Goal: Information Seeking & Learning: Learn about a topic

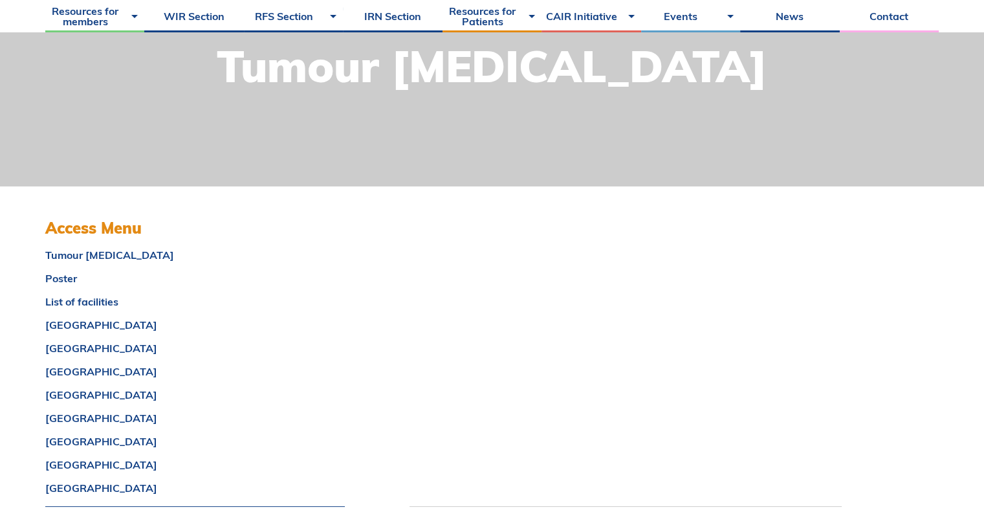
scroll to position [261, 0]
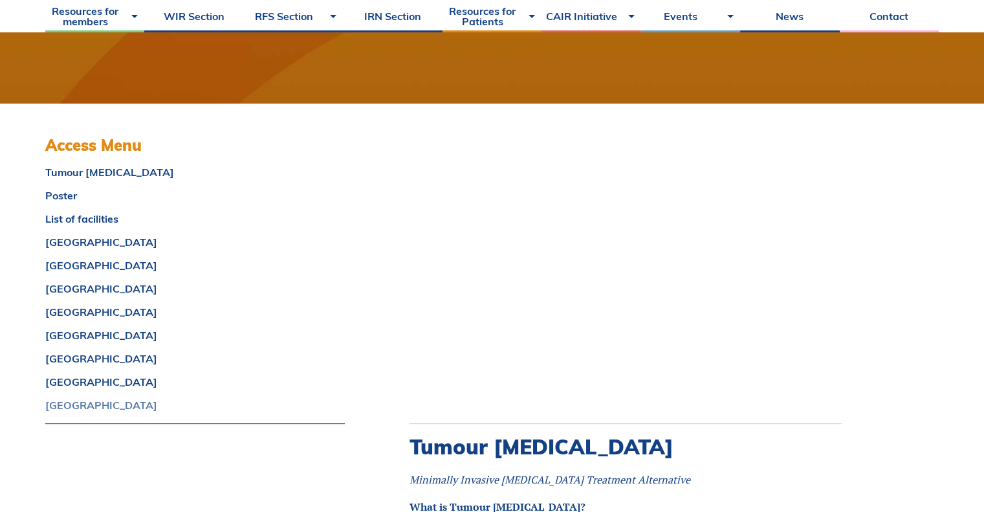
click at [84, 400] on link "SASKATCHEWAN" at bounding box center [195, 405] width 300 height 10
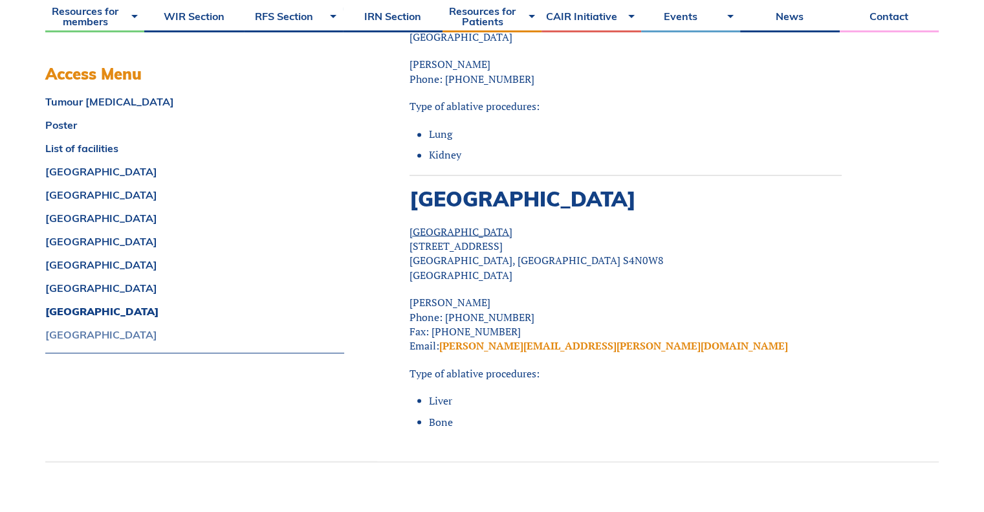
scroll to position [12160, 0]
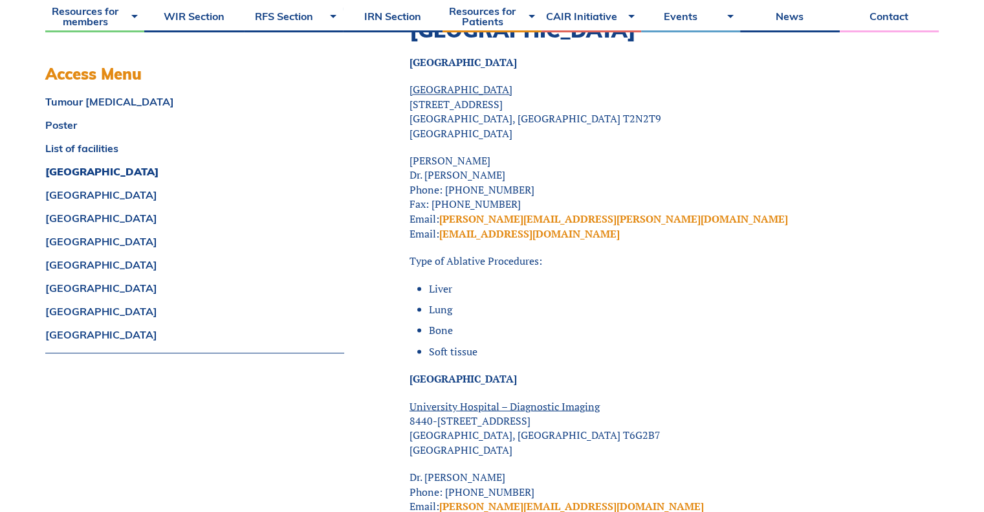
scroll to position [2235, 0]
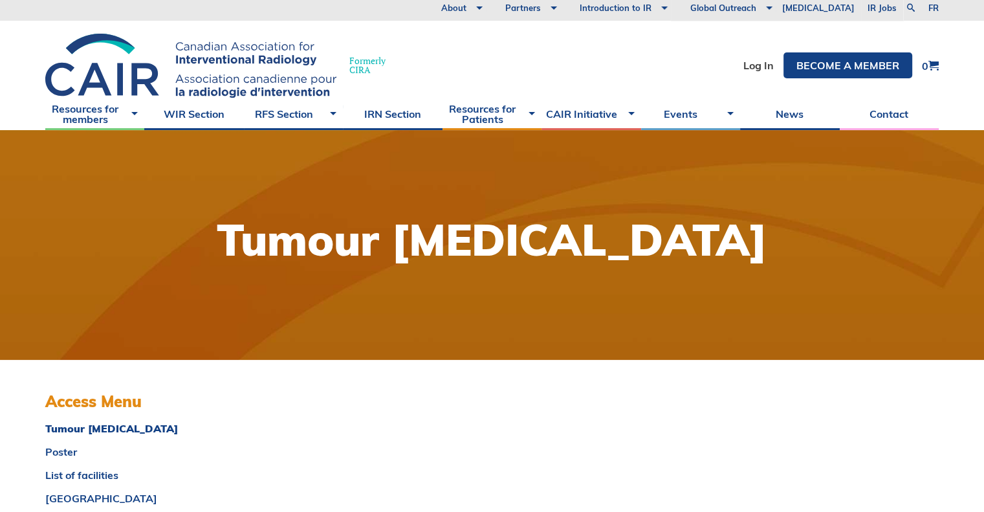
scroll to position [3, 0]
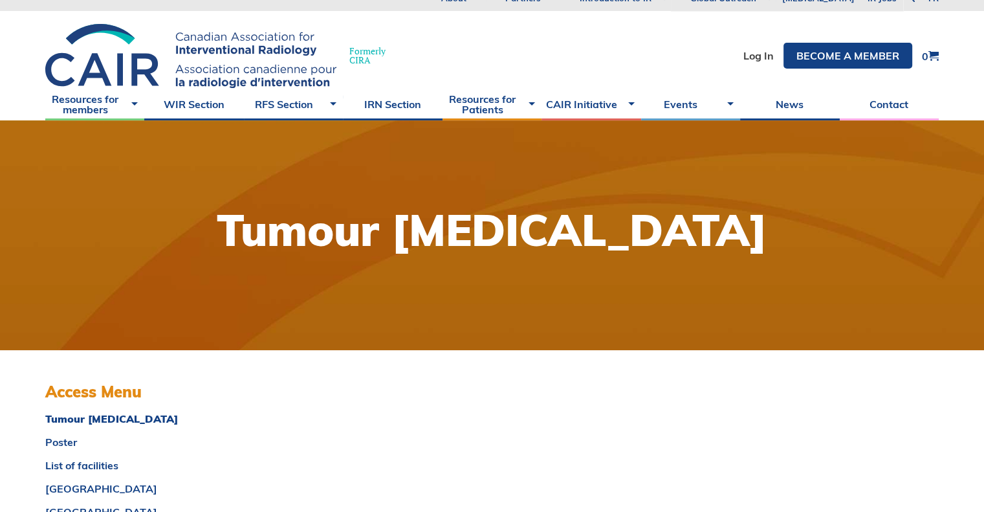
scroll to position [0, 0]
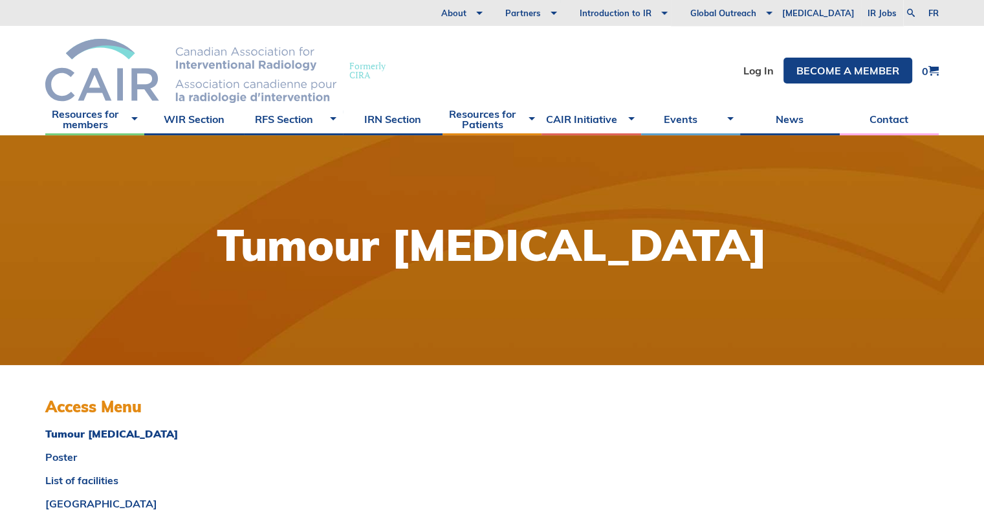
click at [197, 69] on img at bounding box center [190, 71] width 291 height 64
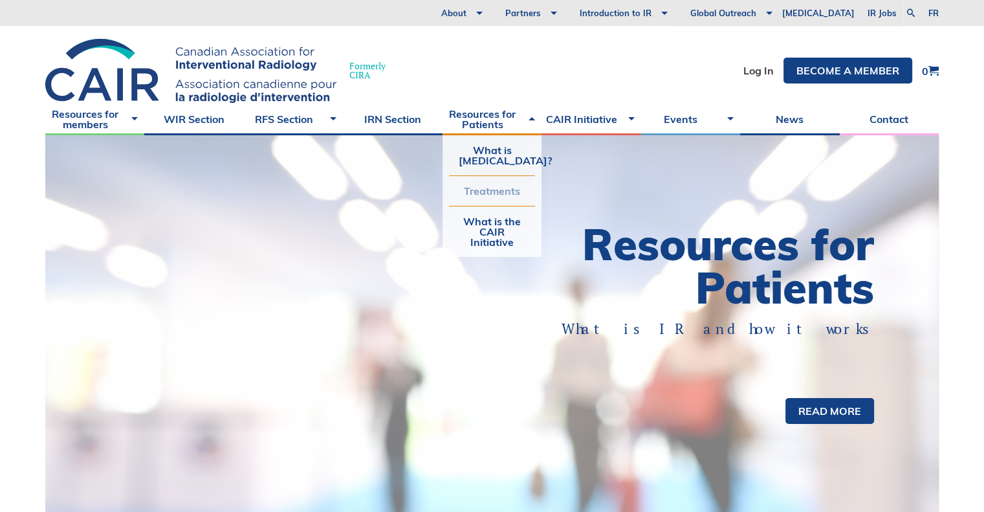
click at [498, 197] on link "Treatments" at bounding box center [492, 191] width 86 height 30
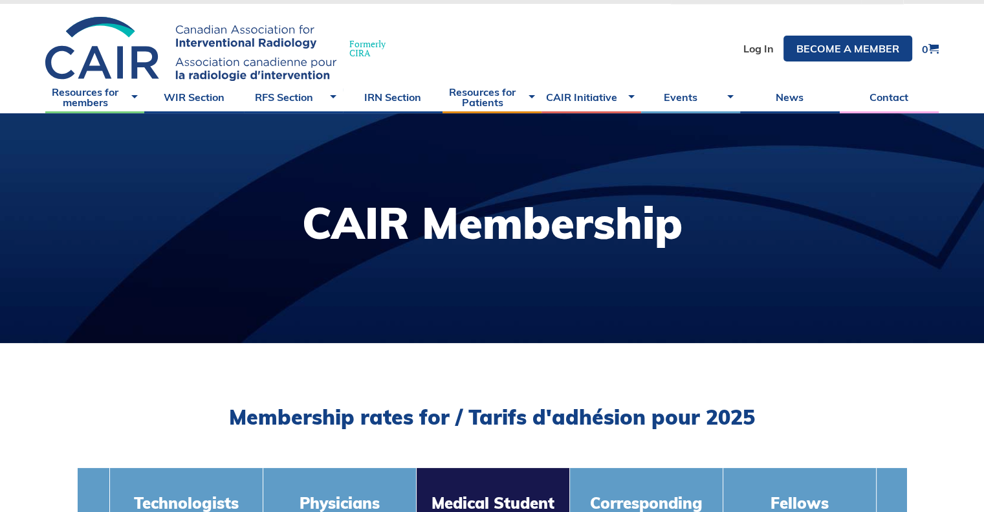
scroll to position [21, 0]
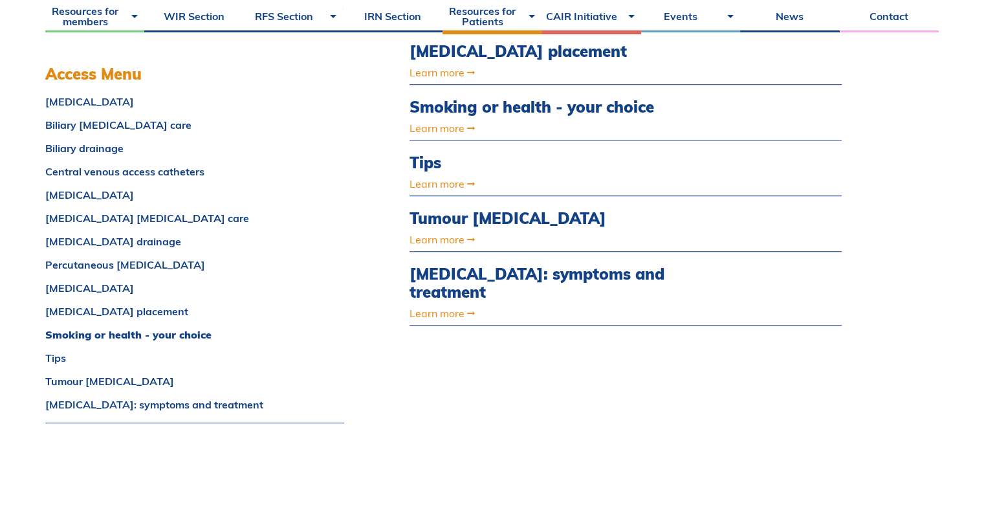
scroll to position [890, 0]
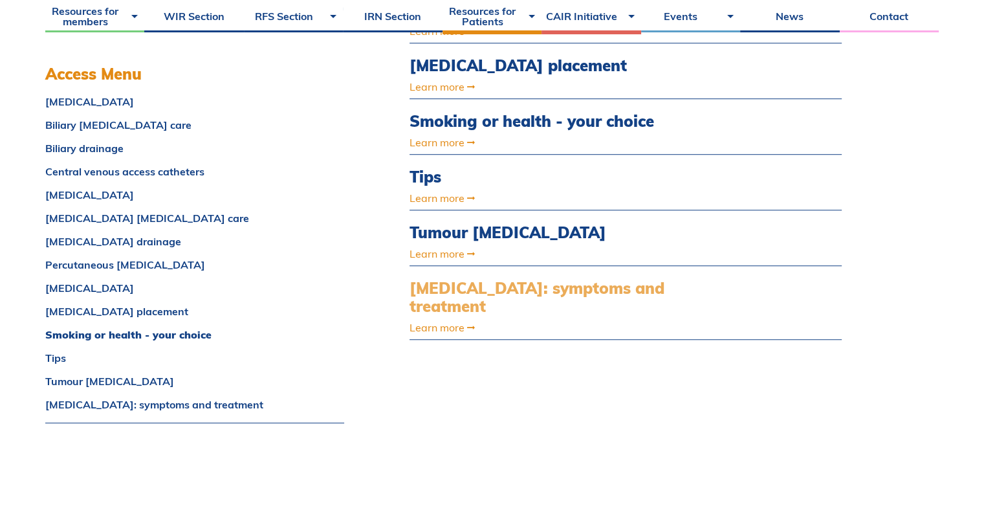
click at [428, 281] on link "Uterine fibroids: symptoms and treatment" at bounding box center [560, 298] width 303 height 38
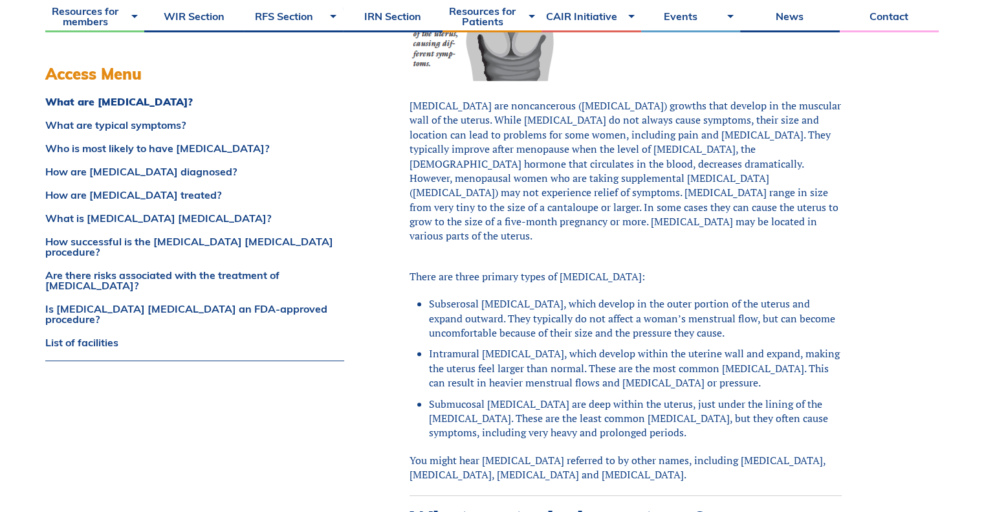
scroll to position [639, 0]
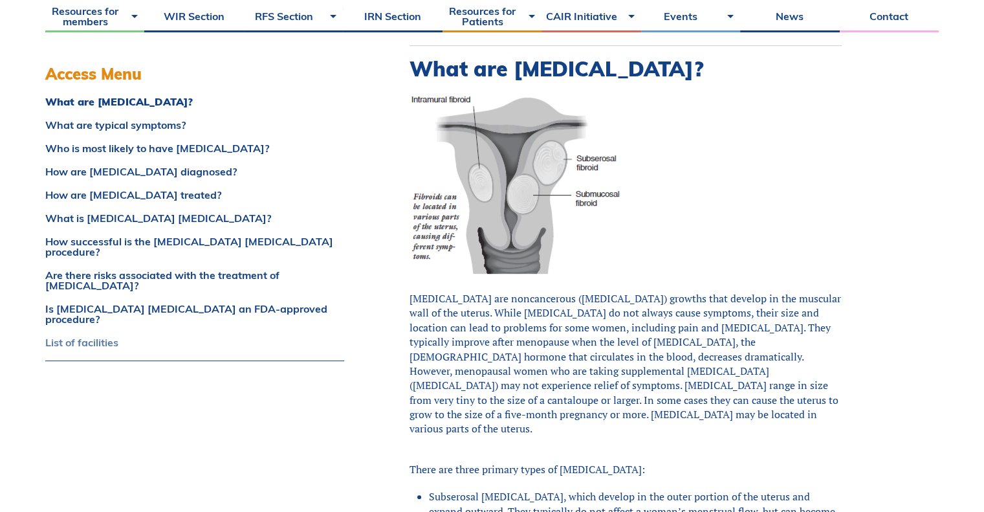
click at [103, 337] on link "List of facilities" at bounding box center [194, 342] width 299 height 10
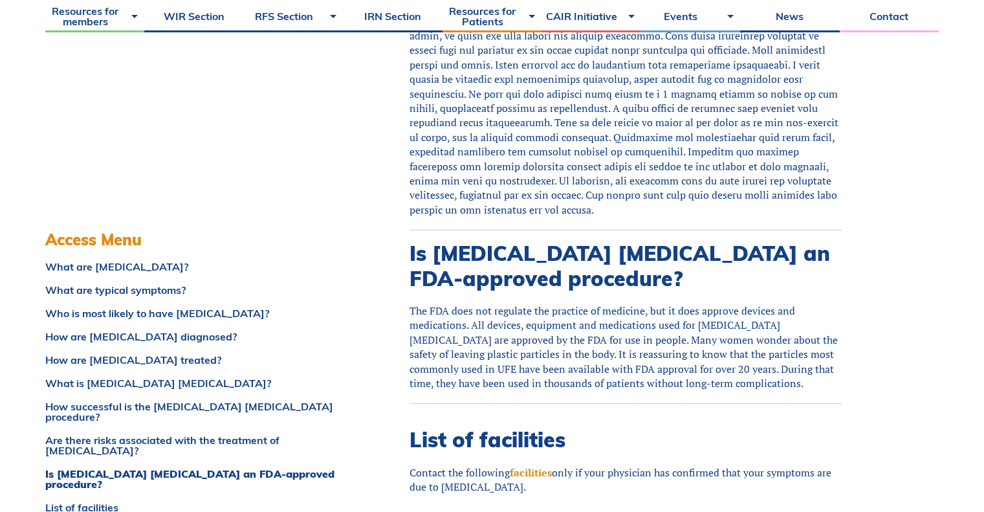
scroll to position [4018, 0]
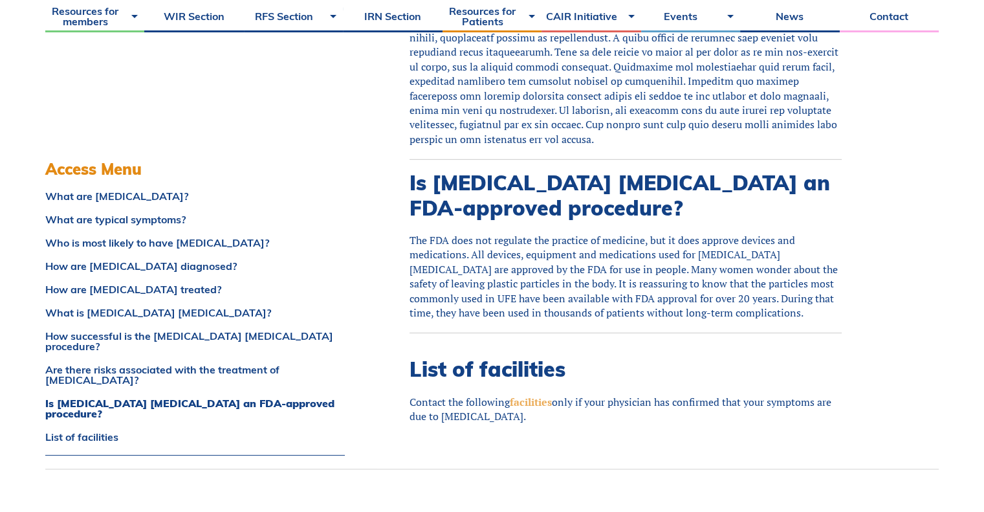
click at [541, 395] on link "facilities" at bounding box center [531, 402] width 42 height 14
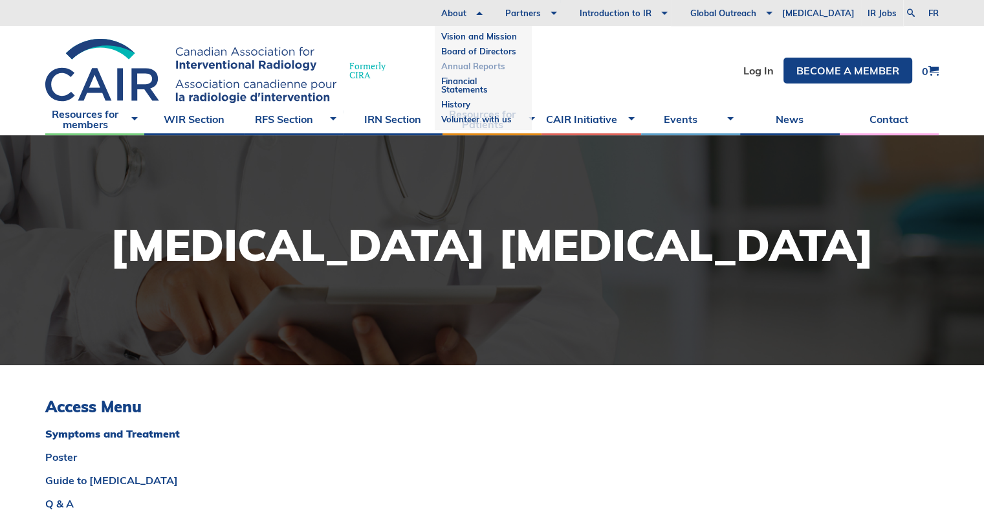
click at [513, 66] on link "Annual Reports" at bounding box center [483, 66] width 84 height 15
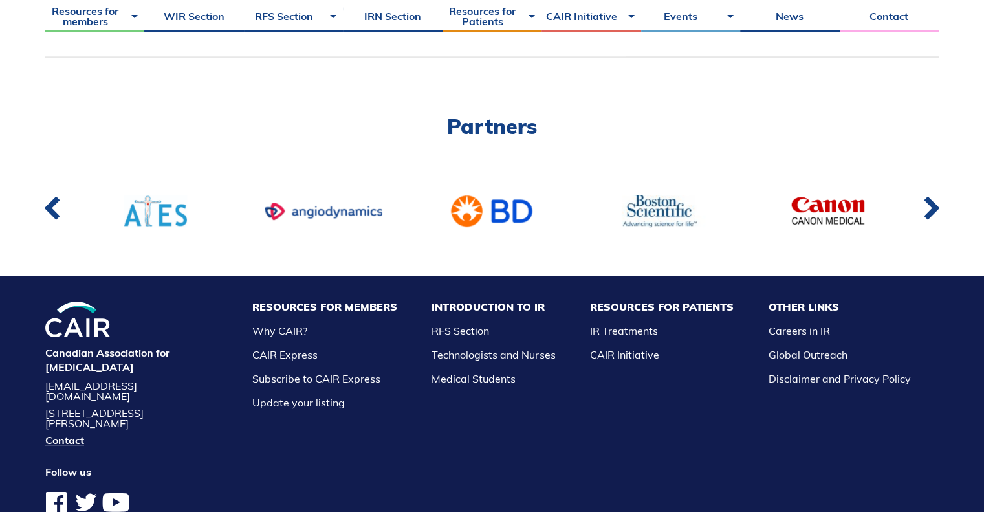
scroll to position [565, 0]
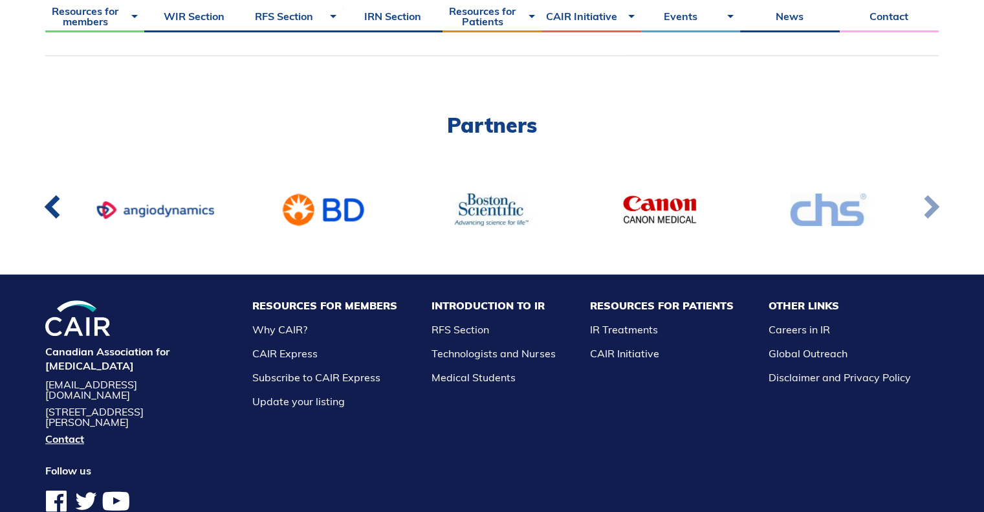
click at [939, 206] on link at bounding box center [931, 210] width 42 height 48
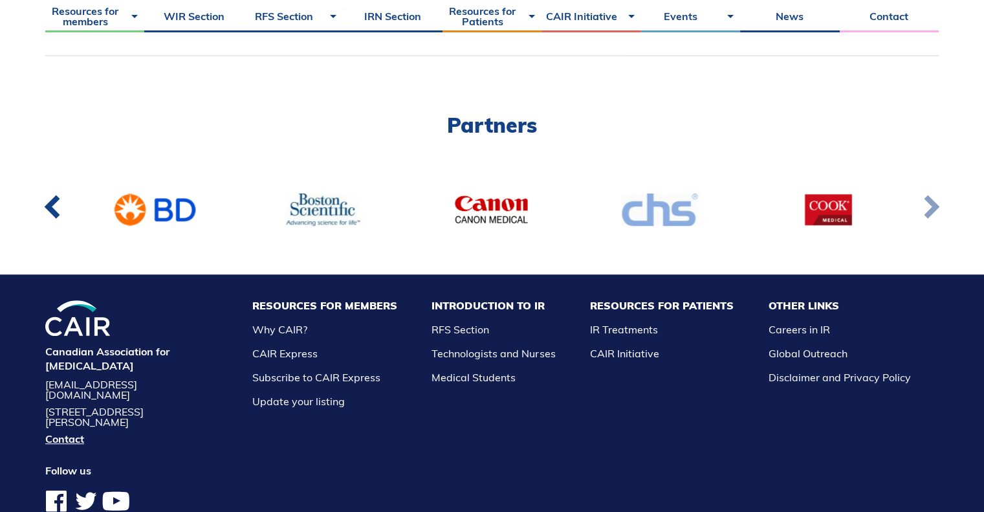
click at [939, 206] on link at bounding box center [931, 210] width 42 height 48
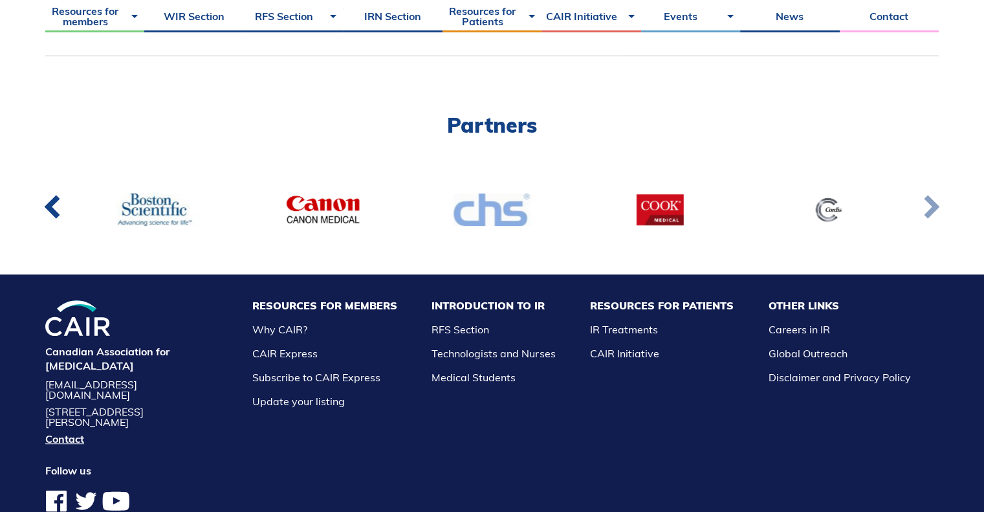
click at [939, 206] on link at bounding box center [931, 210] width 42 height 48
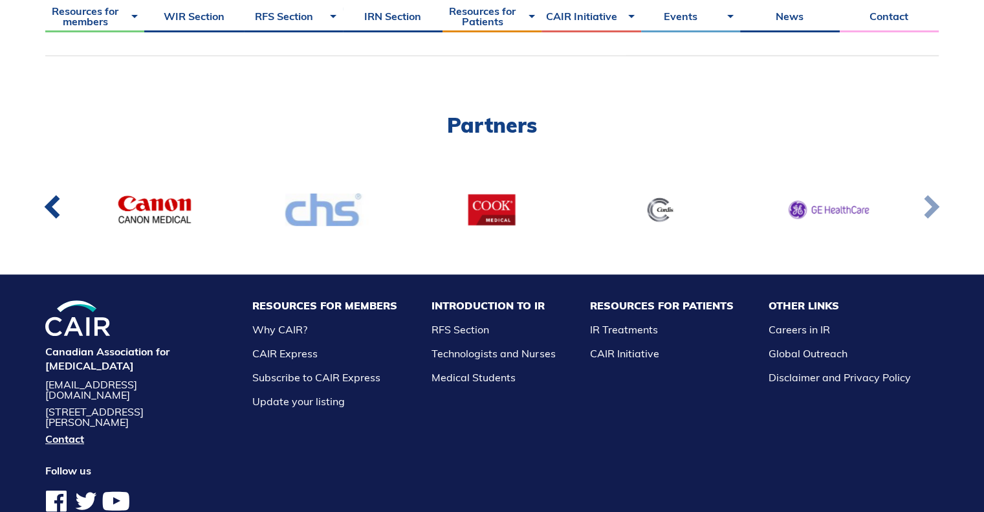
click at [939, 206] on link at bounding box center [931, 210] width 42 height 48
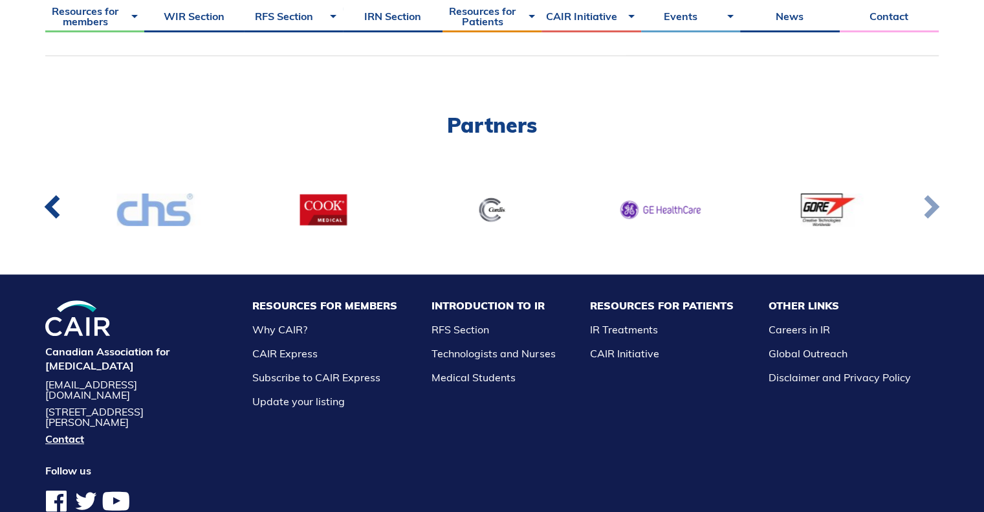
click at [939, 206] on link at bounding box center [931, 210] width 42 height 48
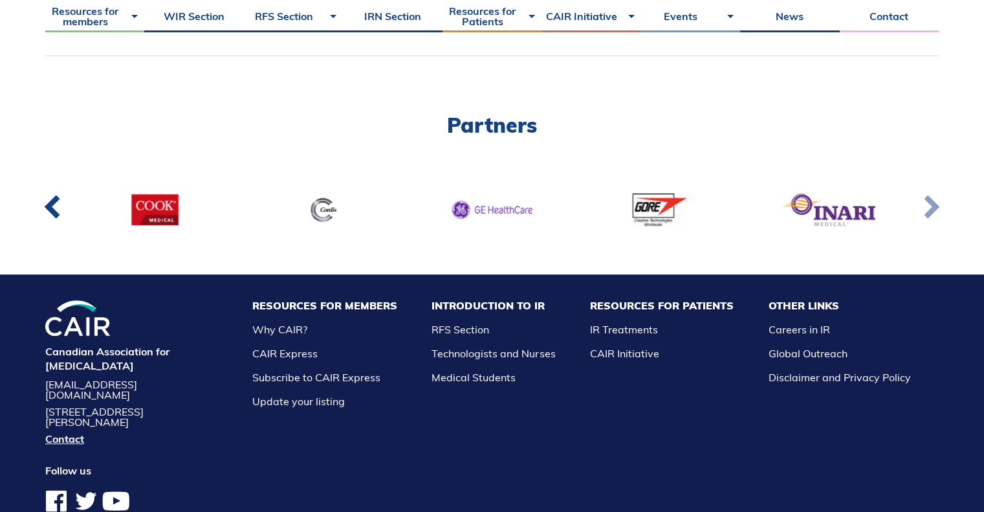
click at [939, 206] on link at bounding box center [931, 210] width 42 height 48
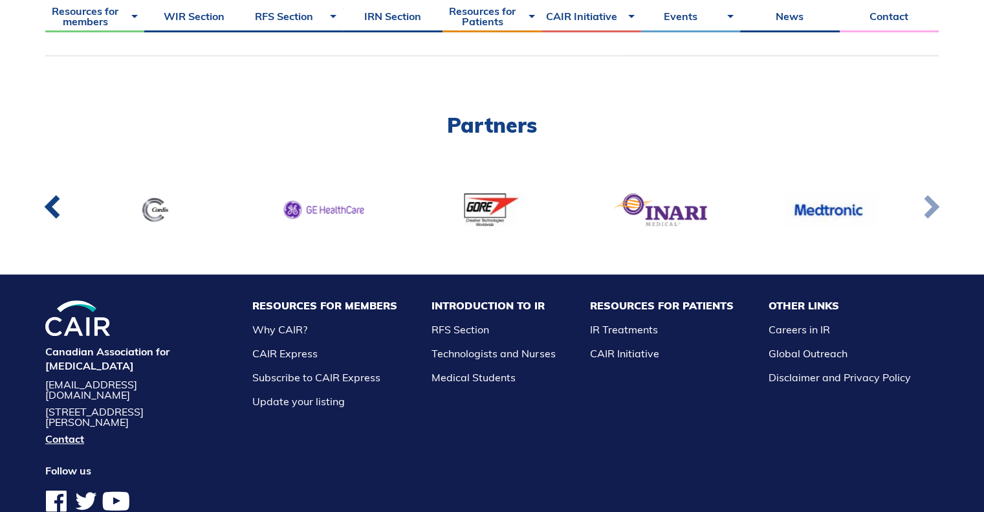
click at [939, 206] on link at bounding box center [931, 210] width 42 height 48
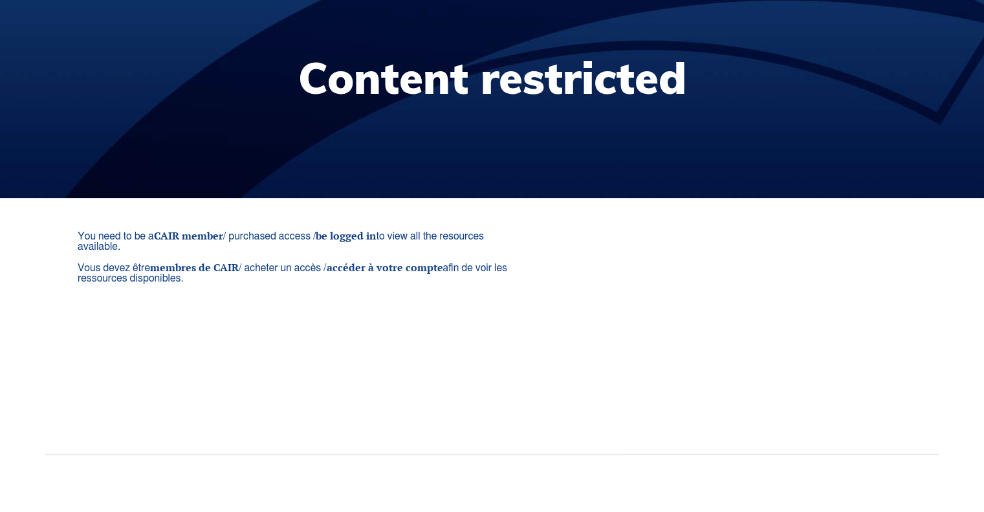
scroll to position [0, 0]
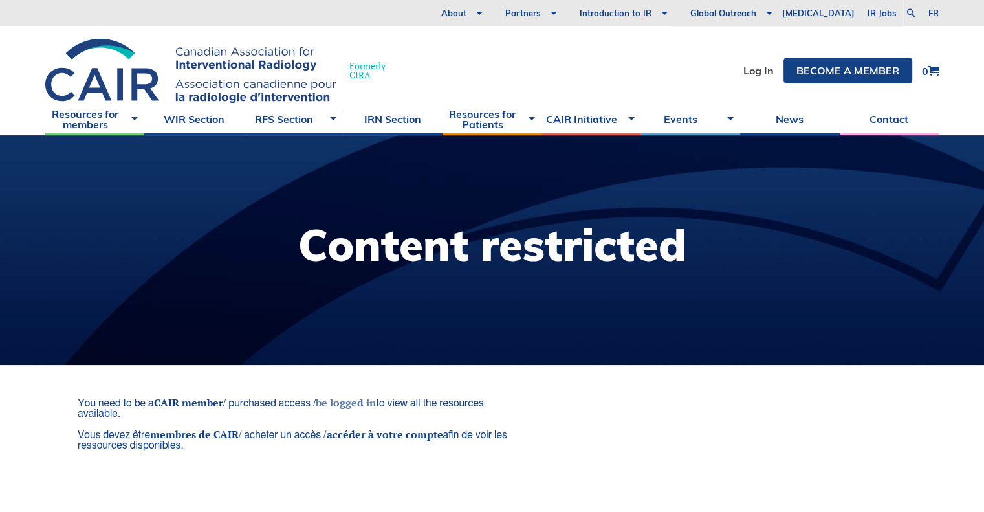
click at [354, 402] on link "be logged in" at bounding box center [346, 402] width 60 height 14
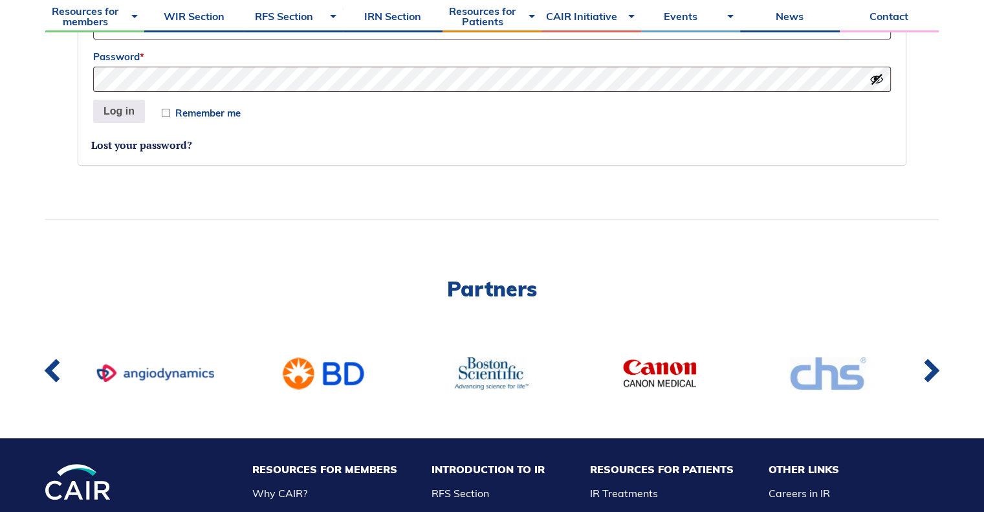
scroll to position [473, 0]
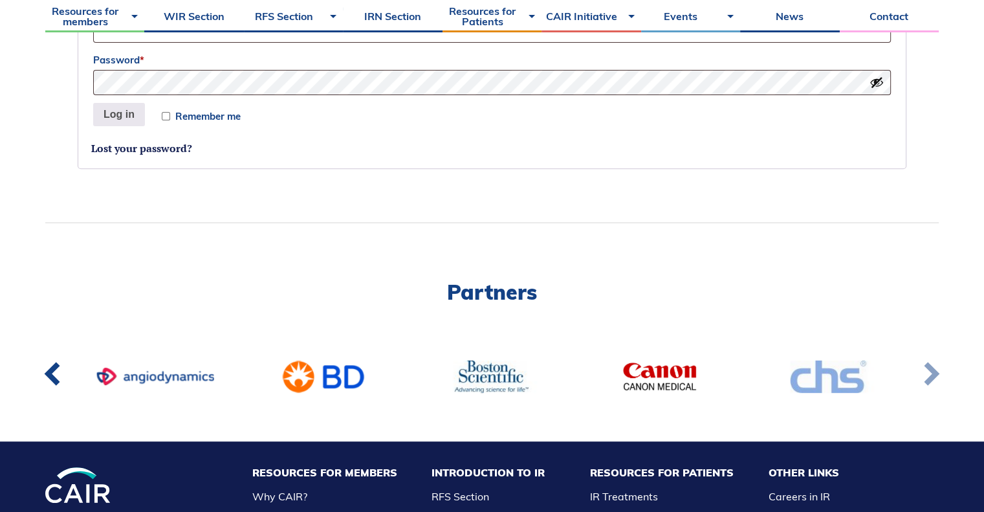
click at [936, 379] on link at bounding box center [931, 377] width 42 height 48
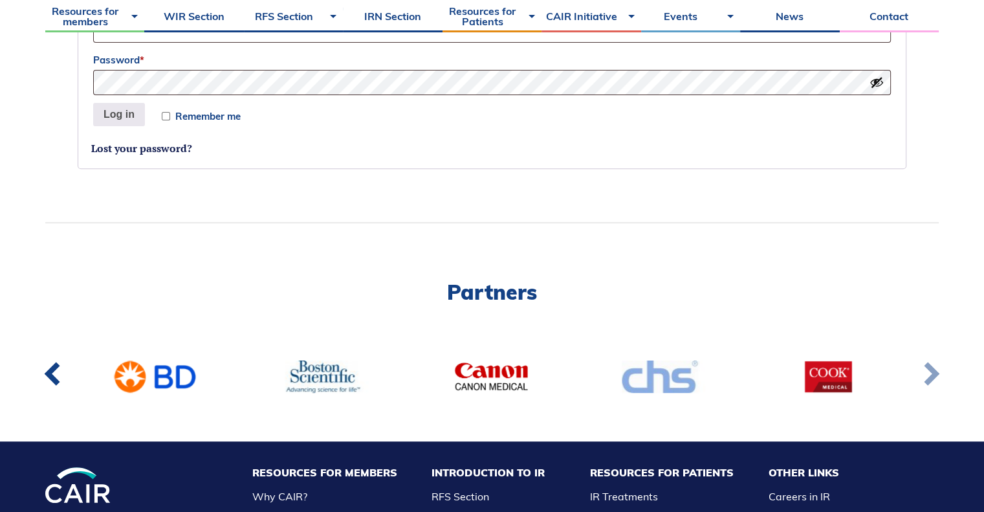
click at [936, 379] on link at bounding box center [931, 377] width 42 height 48
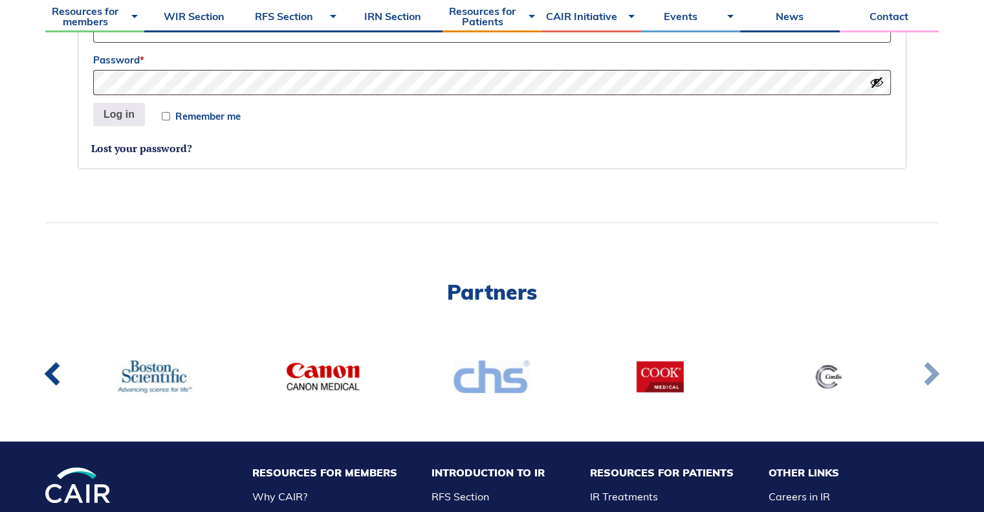
click at [936, 379] on link at bounding box center [931, 377] width 42 height 48
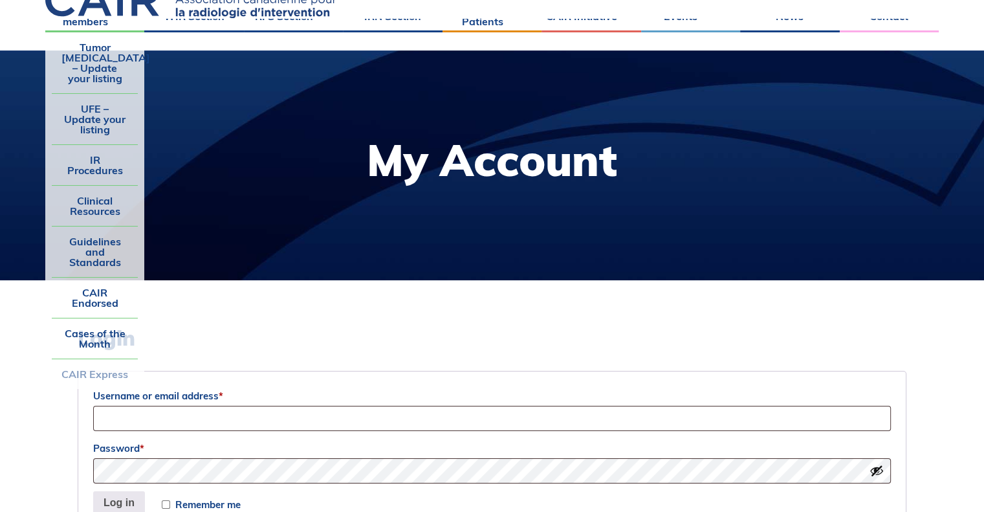
scroll to position [0, 0]
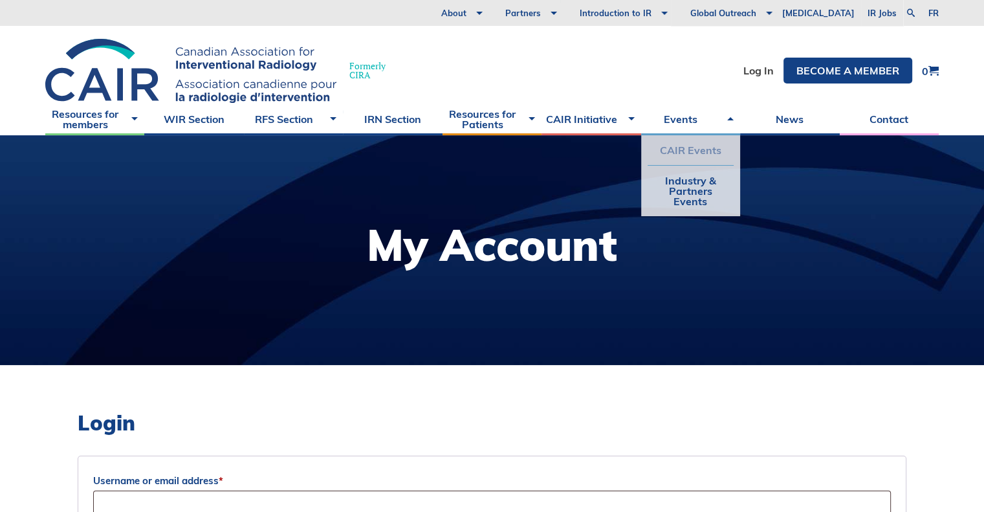
click at [708, 149] on link "CAIR Events" at bounding box center [691, 150] width 86 height 30
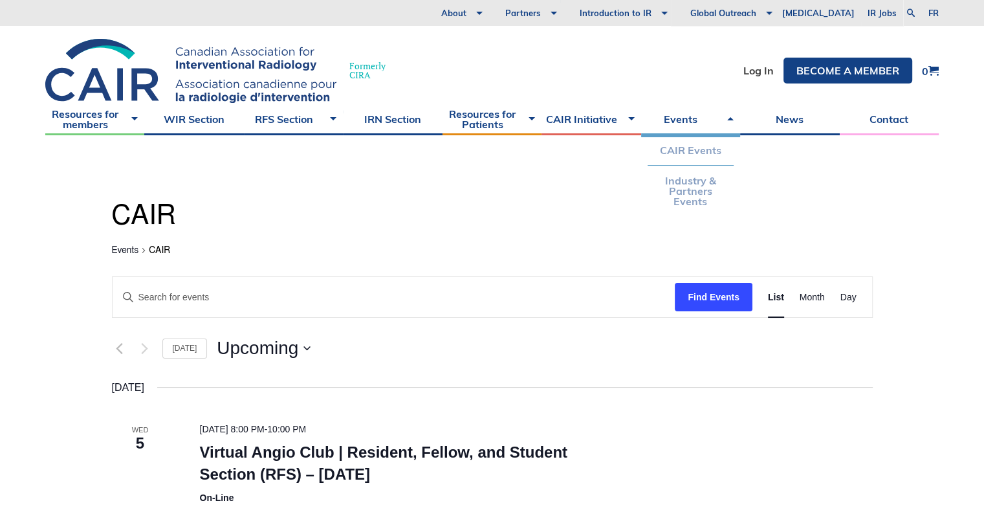
click at [689, 193] on link "Industry & Partners Events" at bounding box center [691, 191] width 86 height 50
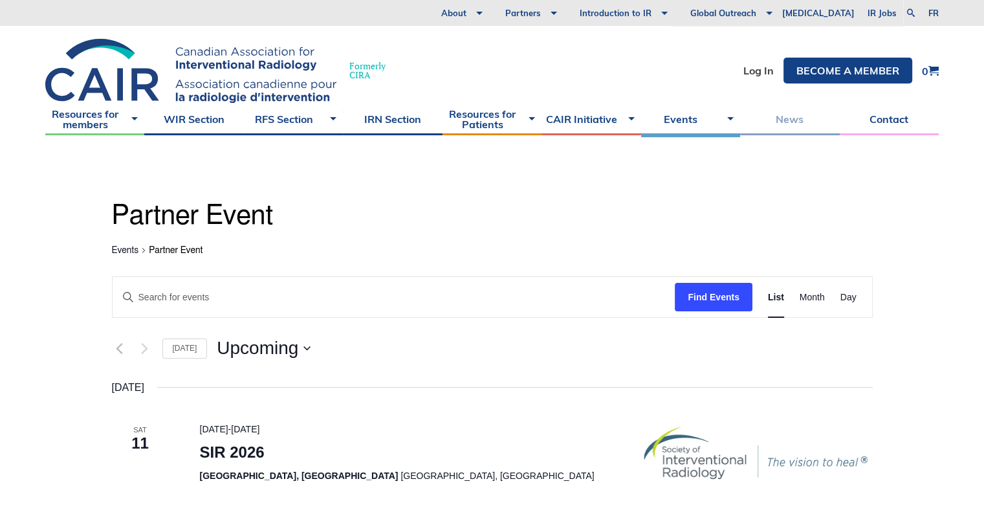
click at [807, 118] on link "News" at bounding box center [789, 119] width 99 height 32
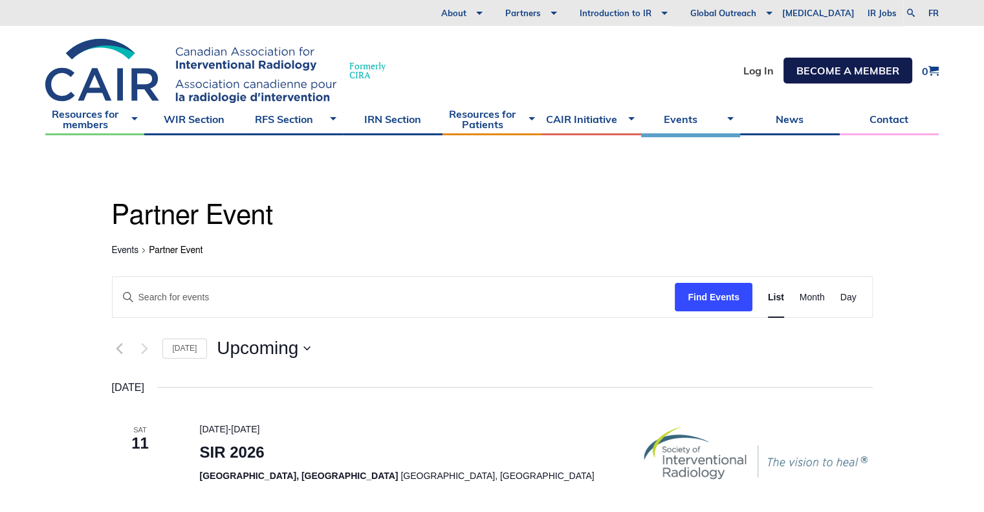
click at [863, 68] on link "Become a member" at bounding box center [847, 71] width 129 height 26
